Goal: Task Accomplishment & Management: Manage account settings

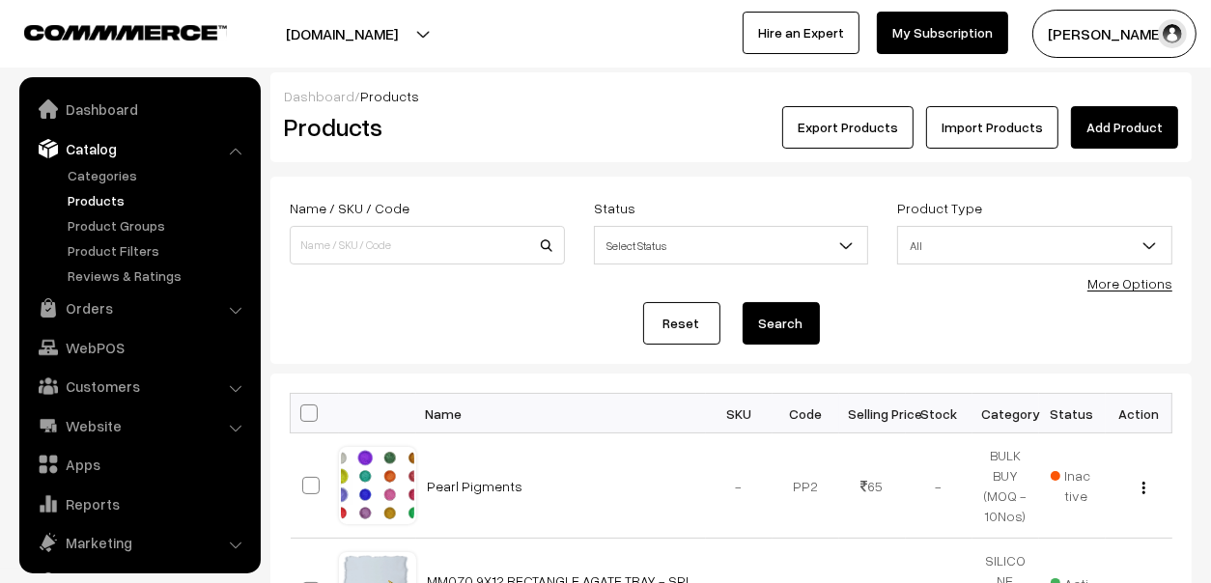
scroll to position [53, 0]
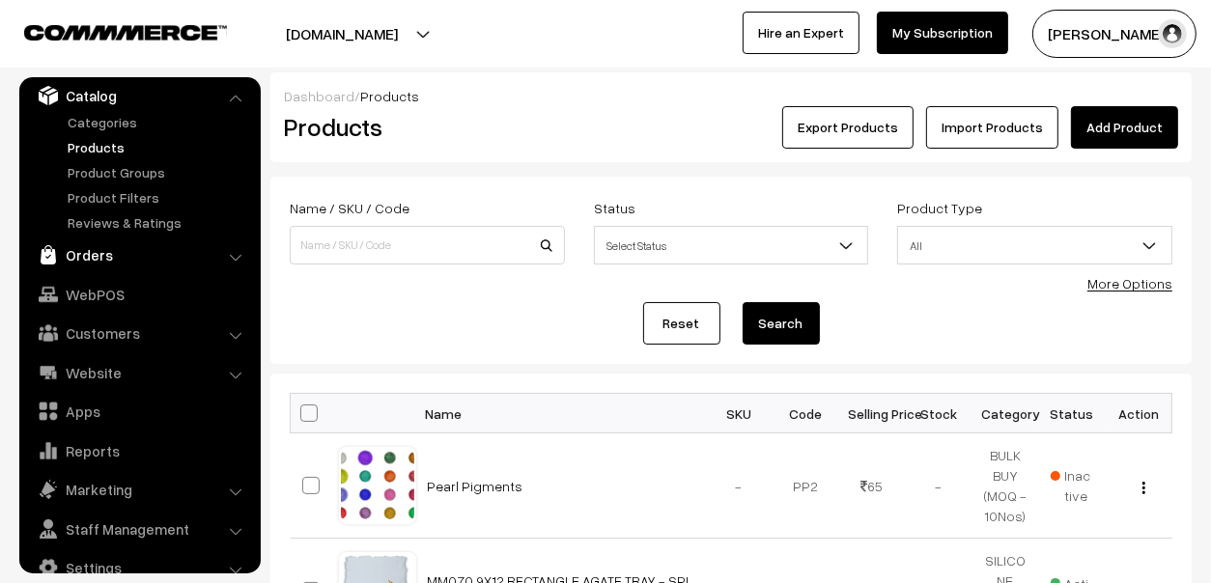
click at [91, 255] on link "Orders" at bounding box center [139, 255] width 230 height 35
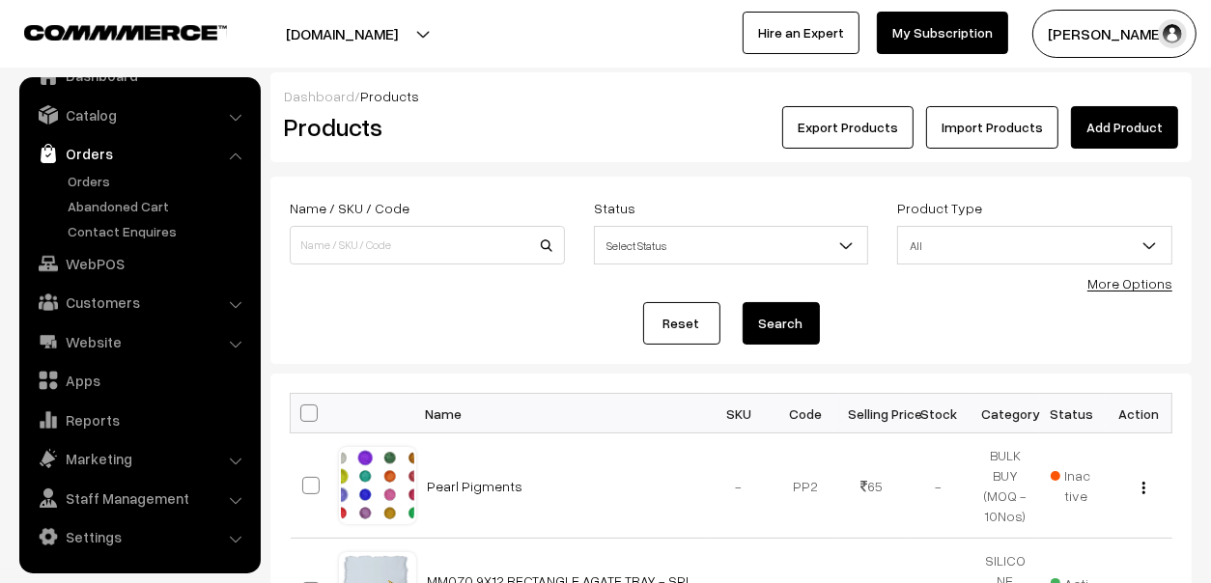
scroll to position [32, 0]
click at [91, 185] on link "Orders" at bounding box center [158, 183] width 191 height 20
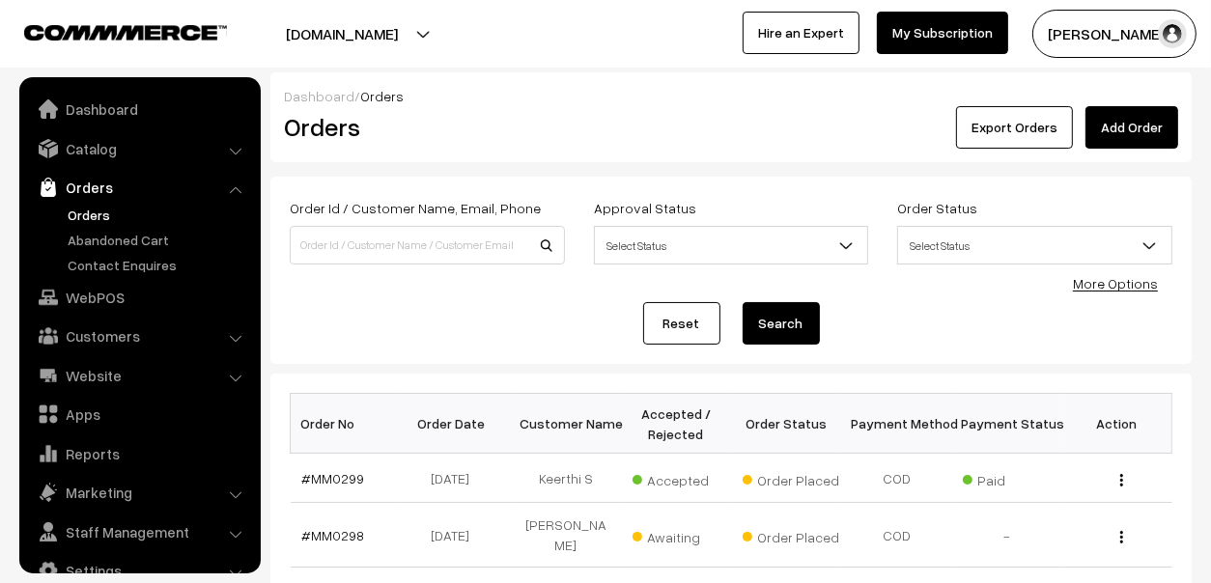
scroll to position [32, 0]
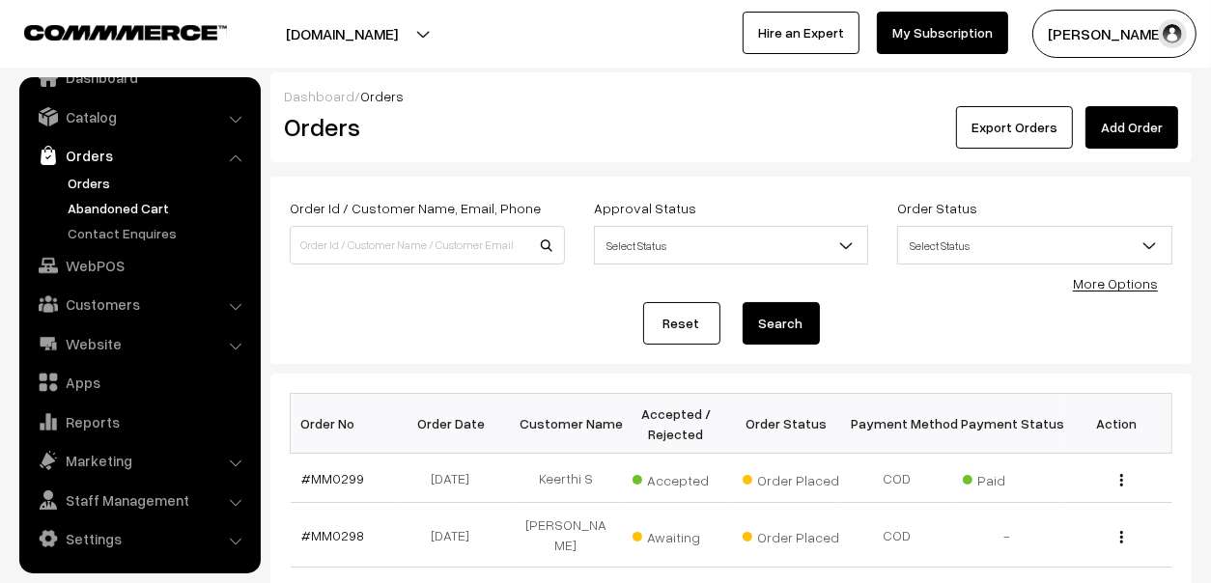
click at [126, 201] on link "Abandoned Cart" at bounding box center [158, 208] width 191 height 20
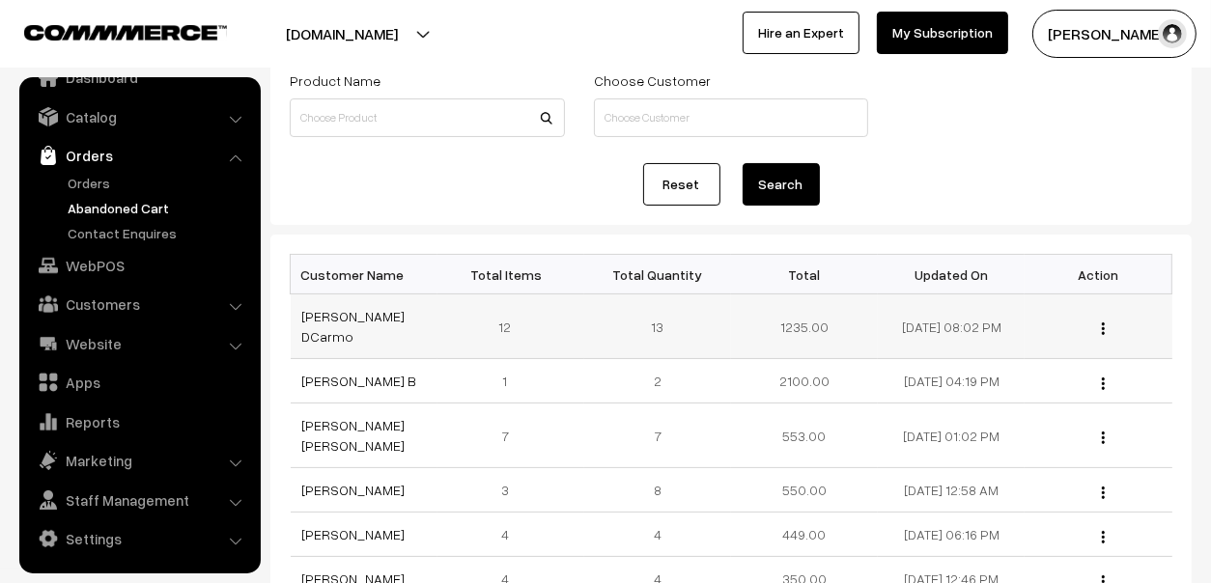
scroll to position [96, 0]
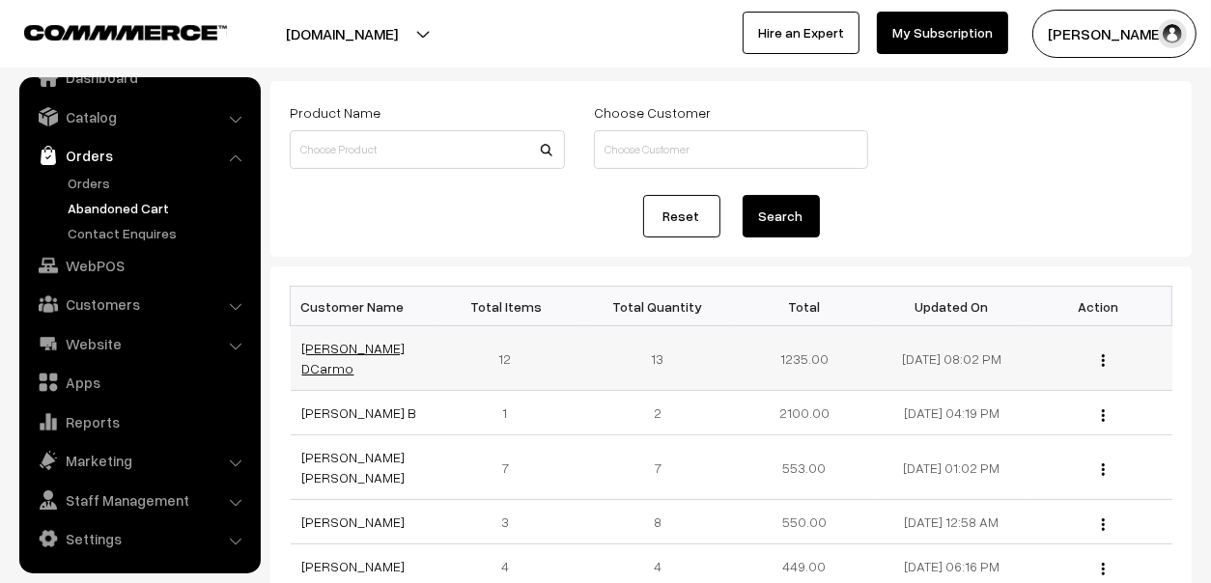
click at [378, 350] on link "[PERSON_NAME] DCarmo" at bounding box center [353, 358] width 103 height 37
